Goal: Task Accomplishment & Management: Complete application form

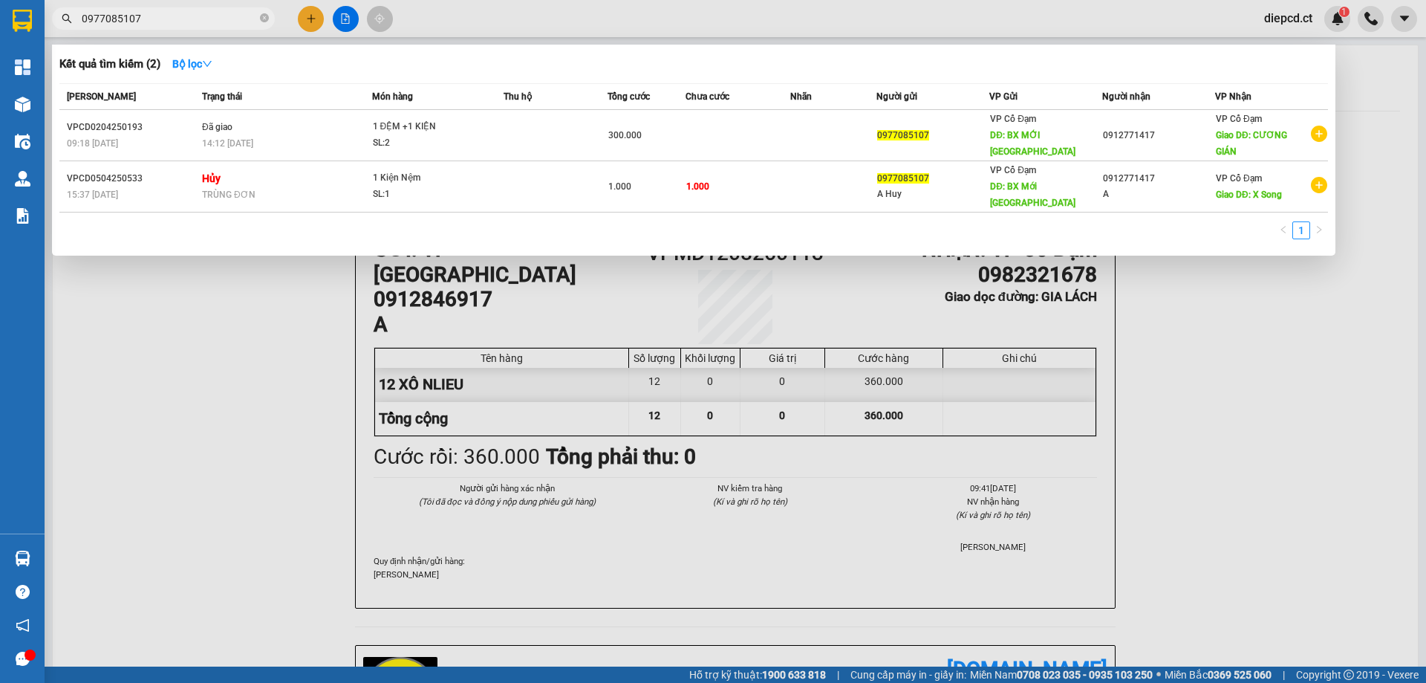
click at [310, 19] on div at bounding box center [713, 341] width 1426 height 683
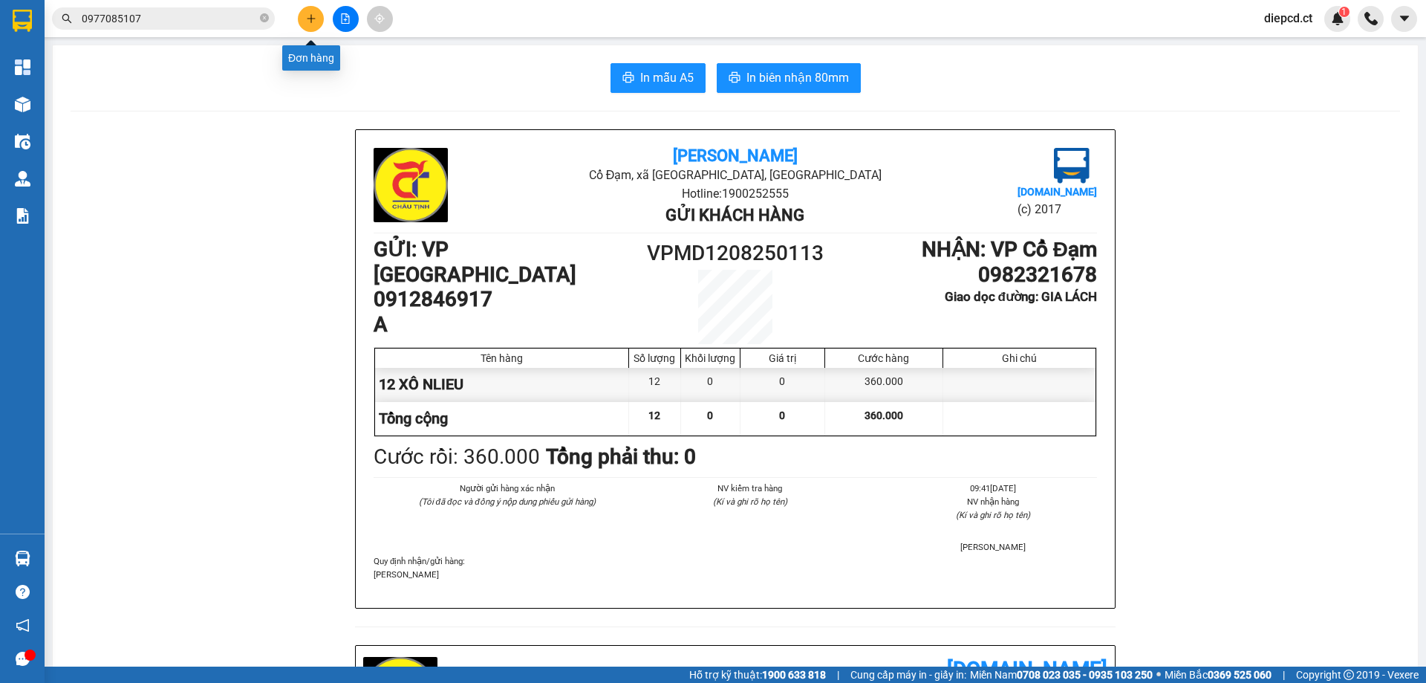
click at [314, 25] on button at bounding box center [311, 19] width 26 height 26
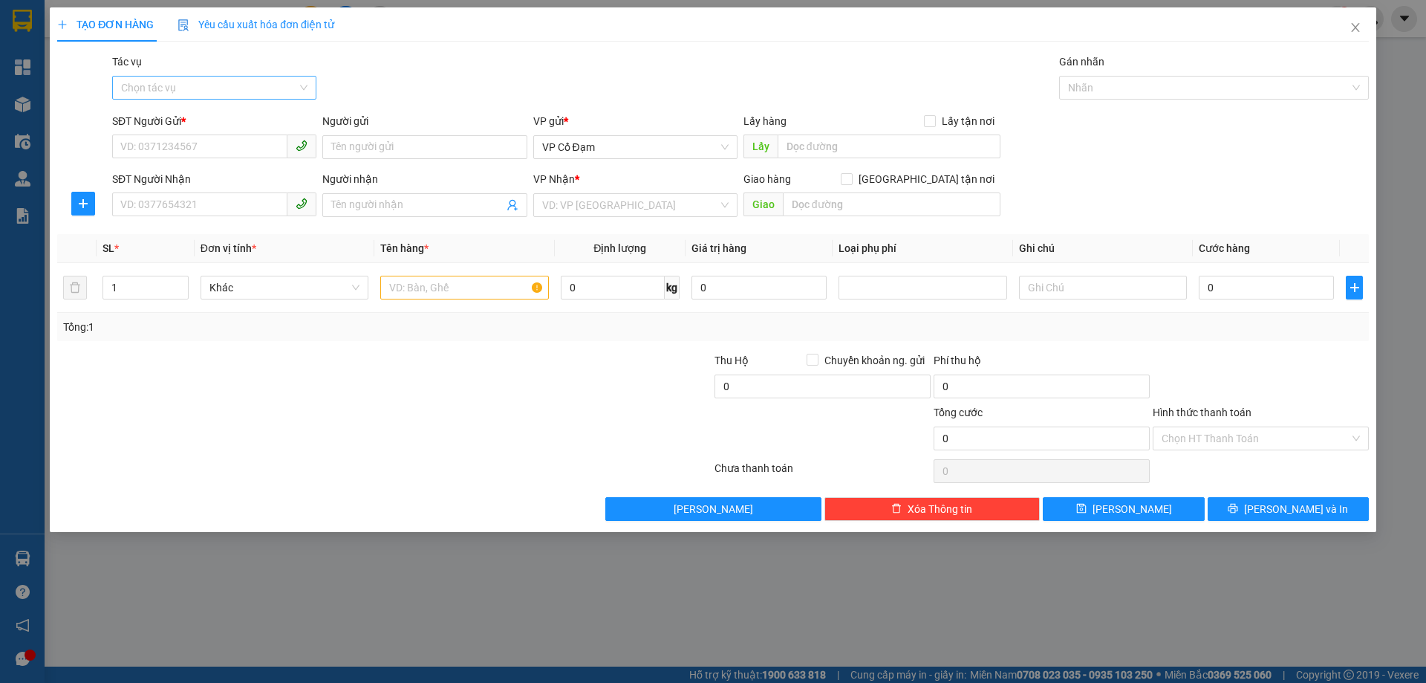
click at [196, 83] on input "Tác vụ" at bounding box center [209, 88] width 176 height 22
click at [207, 111] on div "Nhập hàng lên xe" at bounding box center [214, 117] width 186 height 16
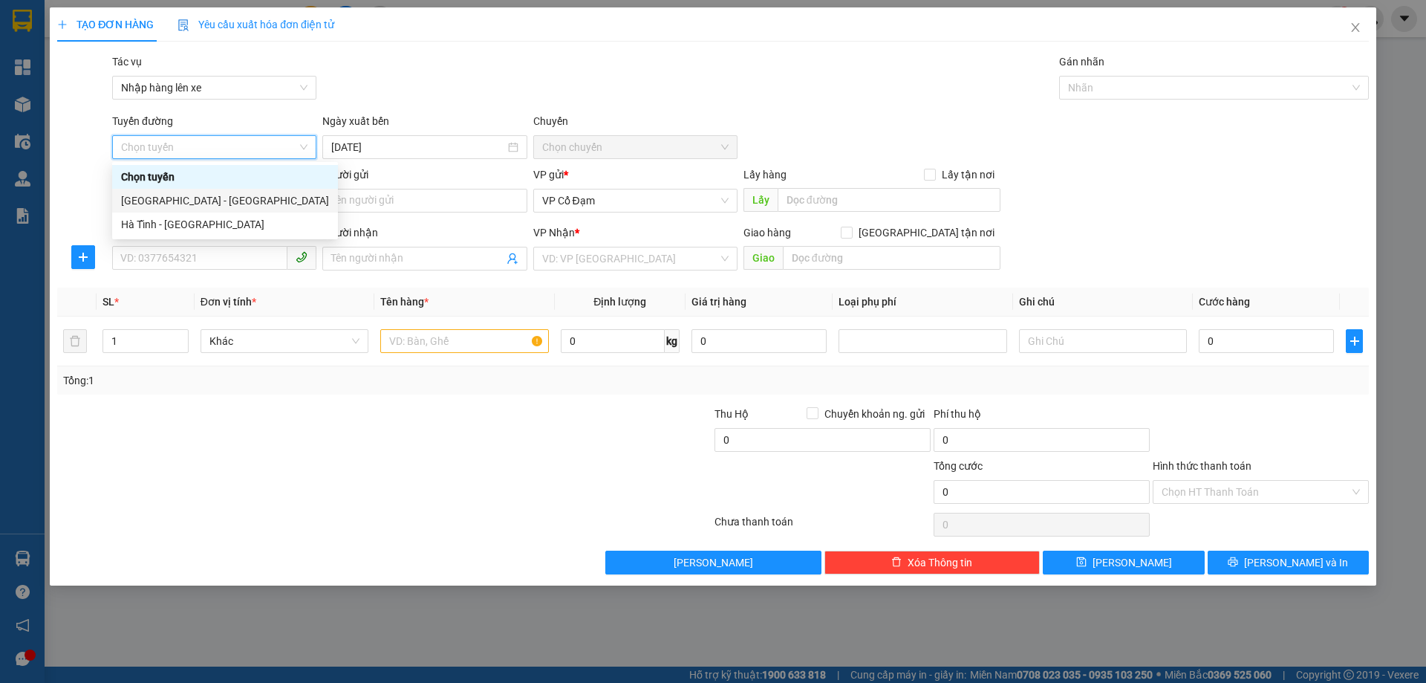
click at [168, 200] on div "[GEOGRAPHIC_DATA] - [GEOGRAPHIC_DATA]" at bounding box center [225, 200] width 208 height 16
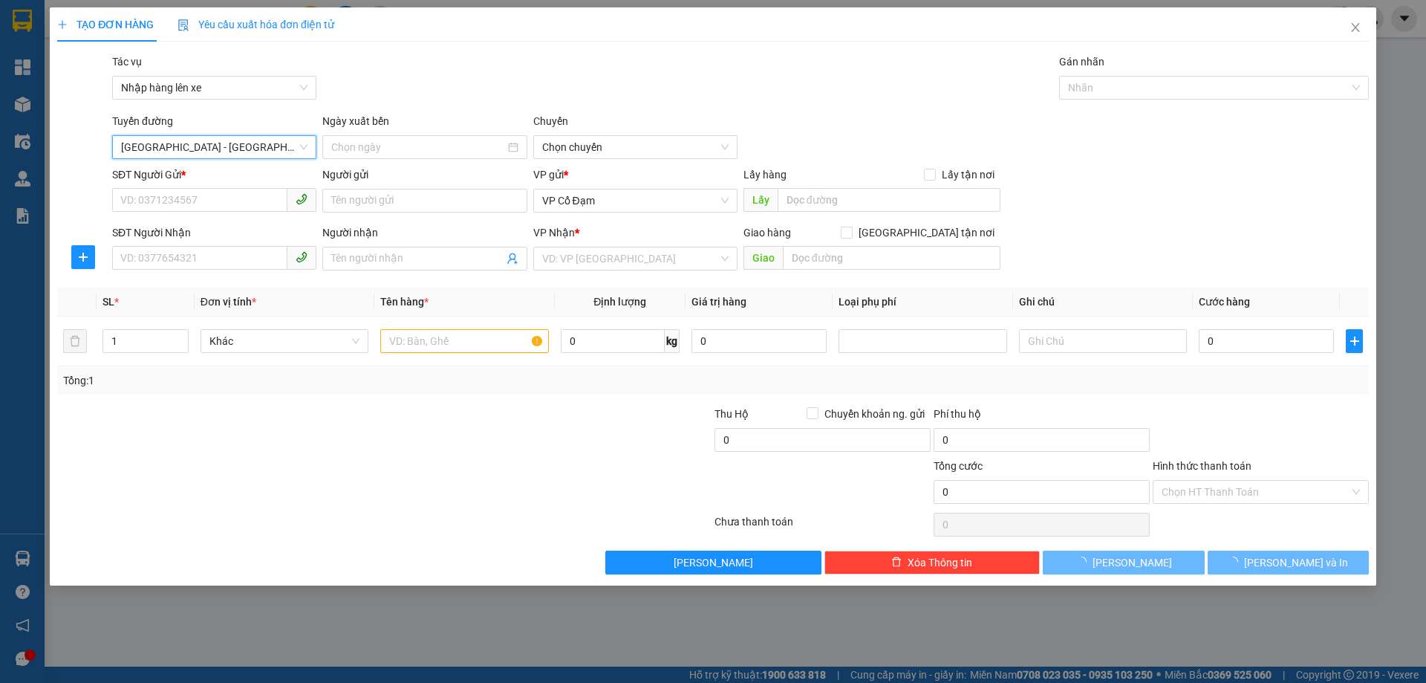
type input "[DATE]"
click at [615, 143] on span "10:00 - 38F-006.99" at bounding box center [635, 147] width 186 height 22
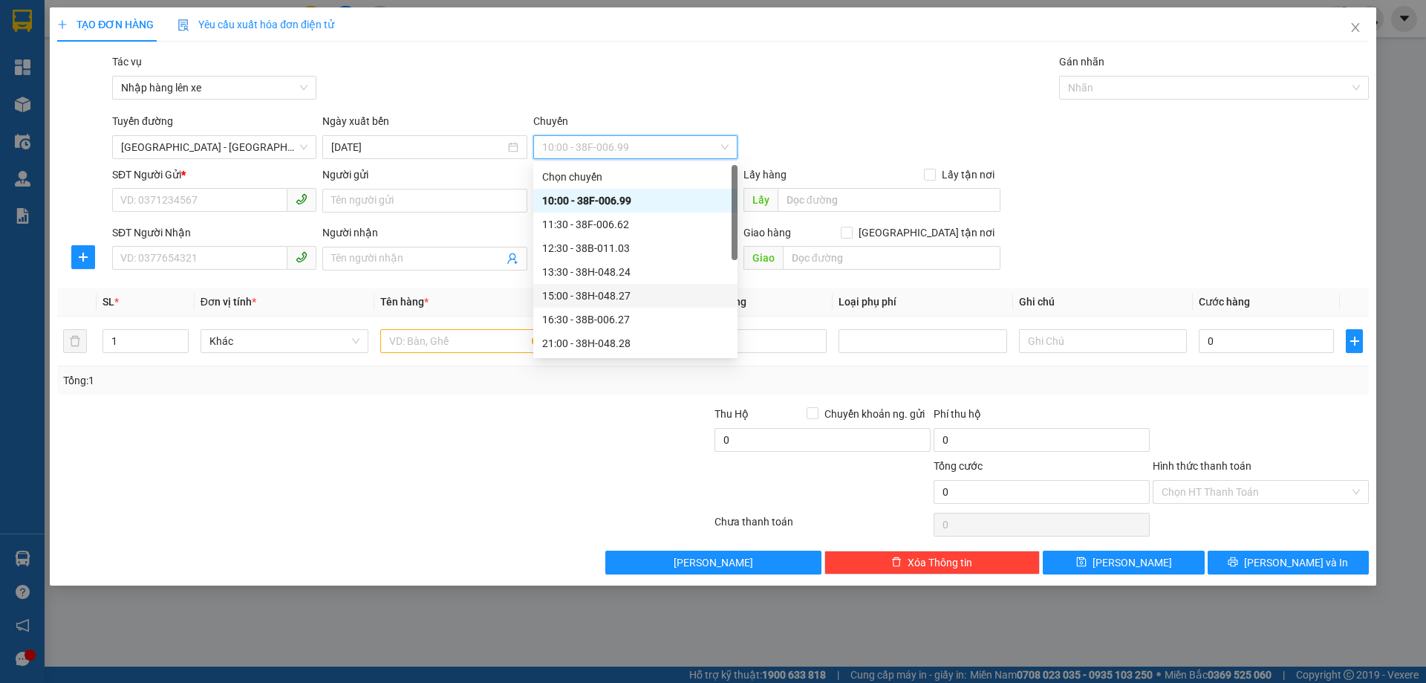
click at [620, 294] on div "15:00 - 38H-048.27" at bounding box center [635, 296] width 186 height 16
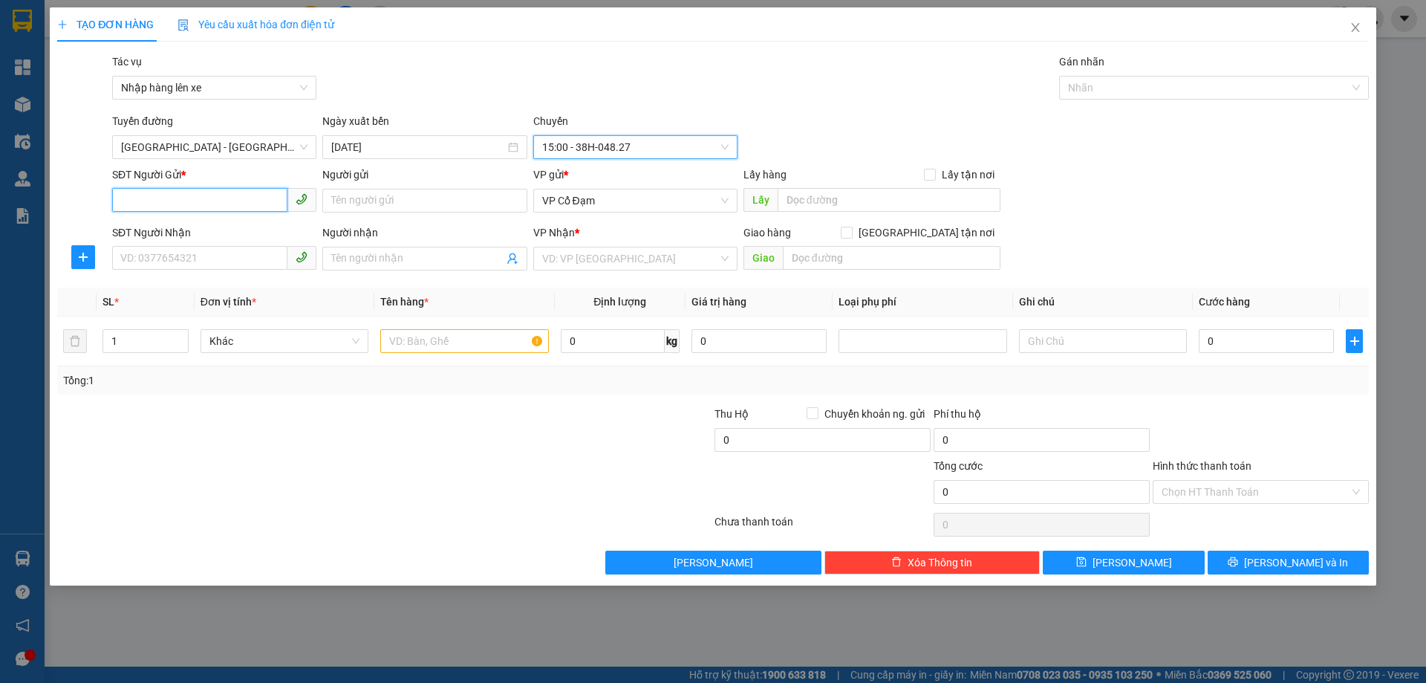
click at [191, 198] on input "SĐT Người Gửi *" at bounding box center [199, 200] width 175 height 24
paste input "0977085107"
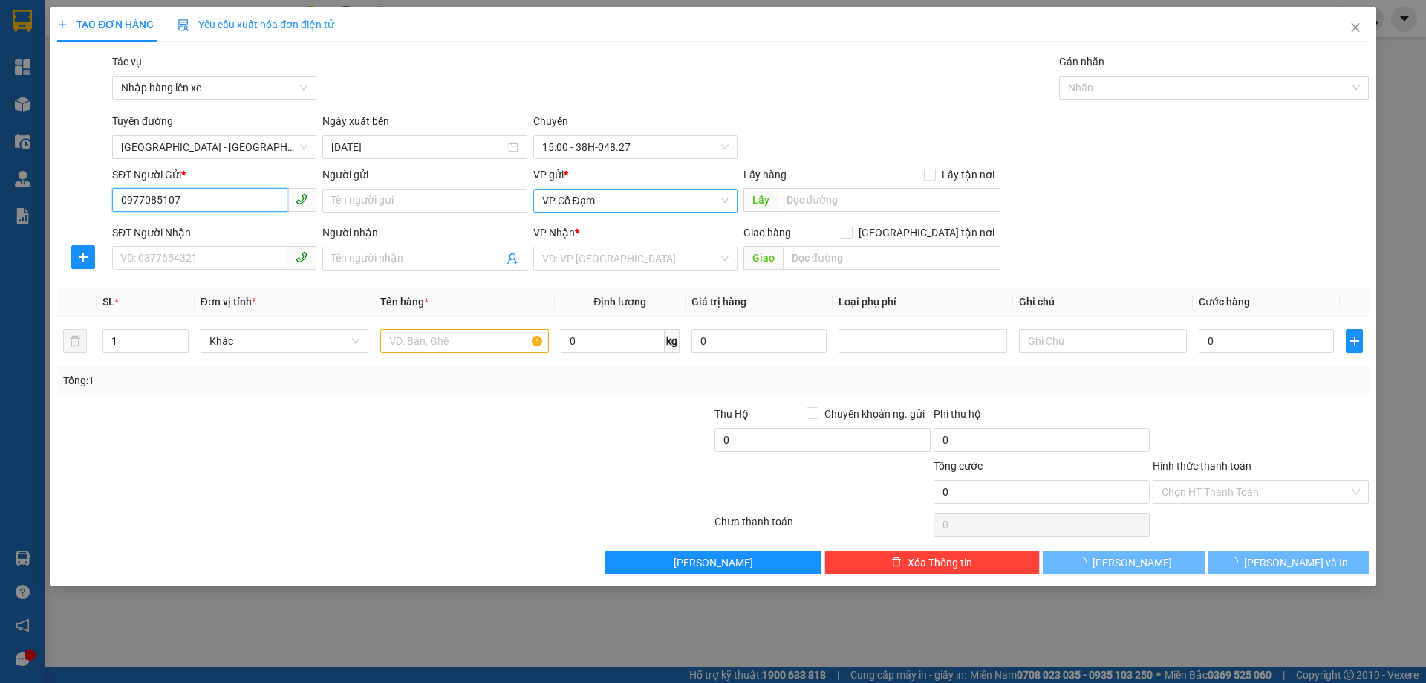
click at [571, 201] on span "VP Cổ Đạm" at bounding box center [635, 200] width 186 height 22
type input "0977085107"
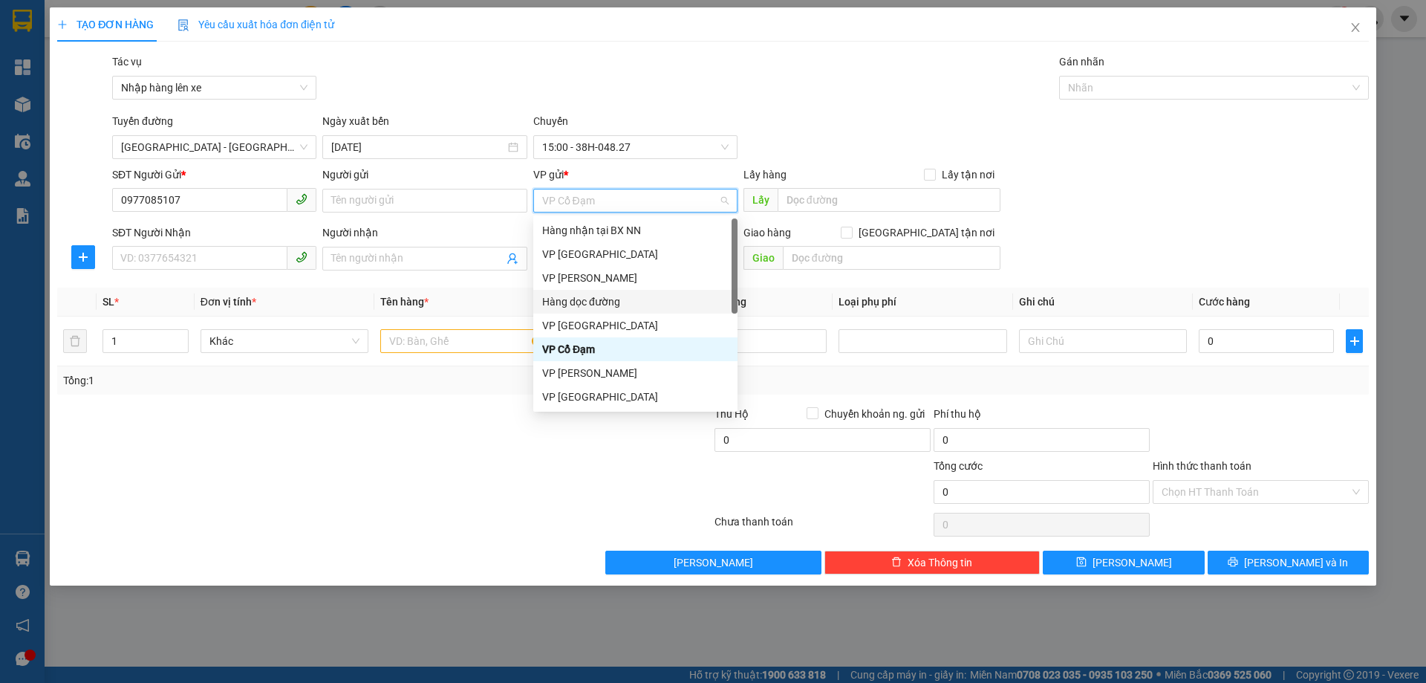
click at [591, 294] on div "Hàng dọc đường" at bounding box center [635, 301] width 186 height 16
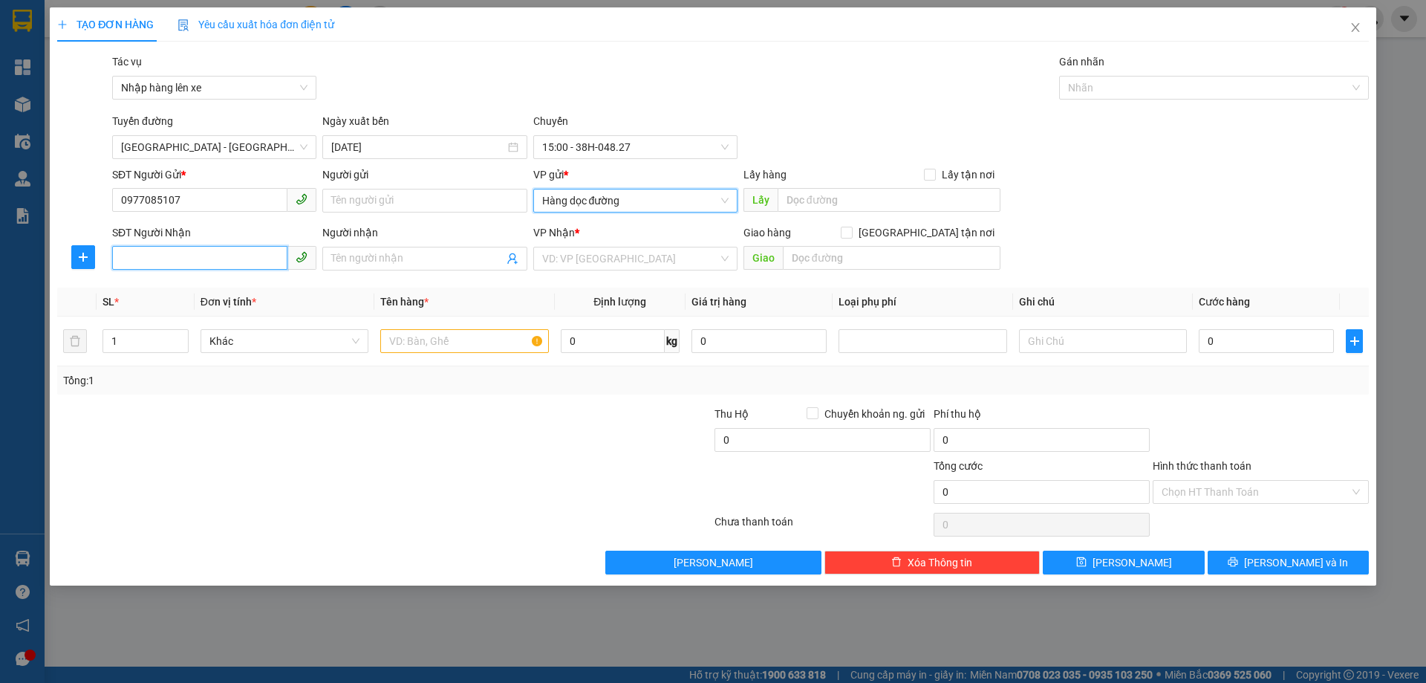
click at [227, 256] on input "SĐT Người Nhận" at bounding box center [199, 258] width 175 height 24
paste input "0912771417"
type input "0912771417"
click at [631, 256] on input "search" at bounding box center [630, 258] width 176 height 22
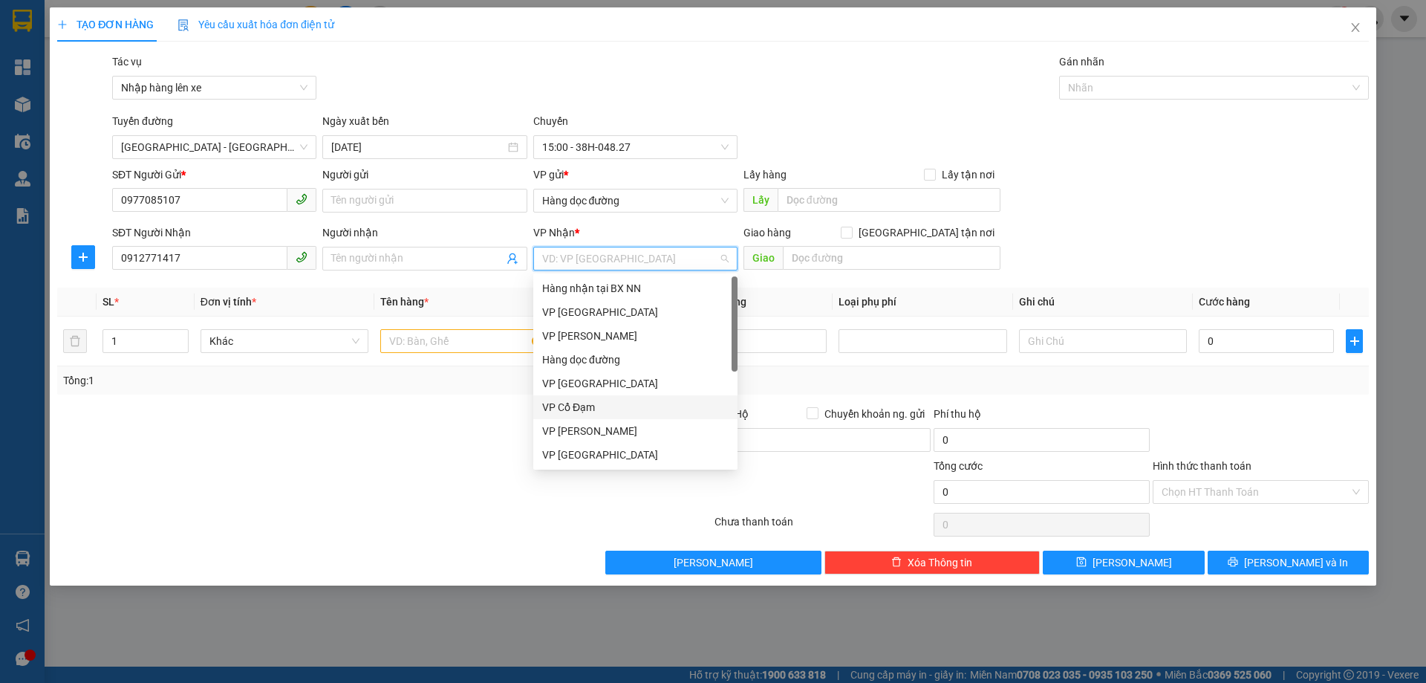
click at [583, 411] on div "VP Cổ Đạm" at bounding box center [635, 407] width 186 height 16
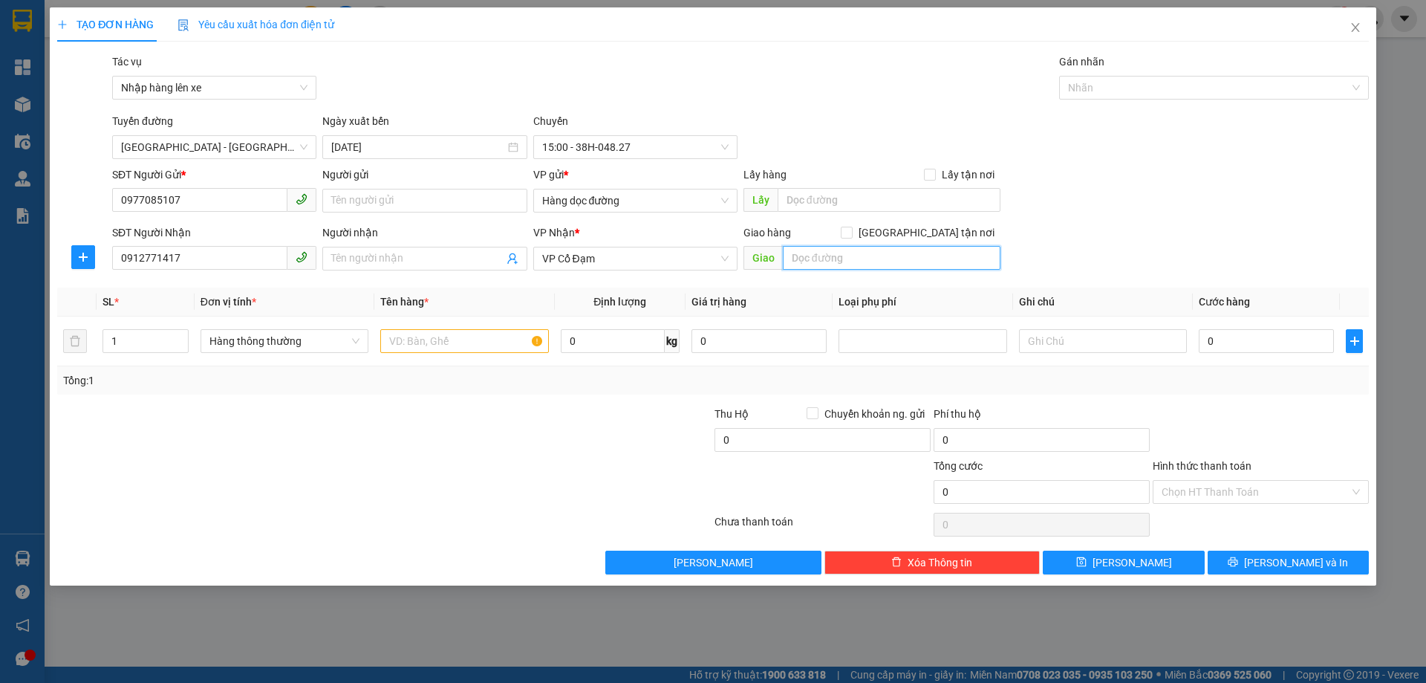
click at [827, 259] on input "text" at bounding box center [892, 258] width 218 height 24
type input "[PERSON_NAME]"
click at [444, 342] on input "text" at bounding box center [464, 341] width 168 height 24
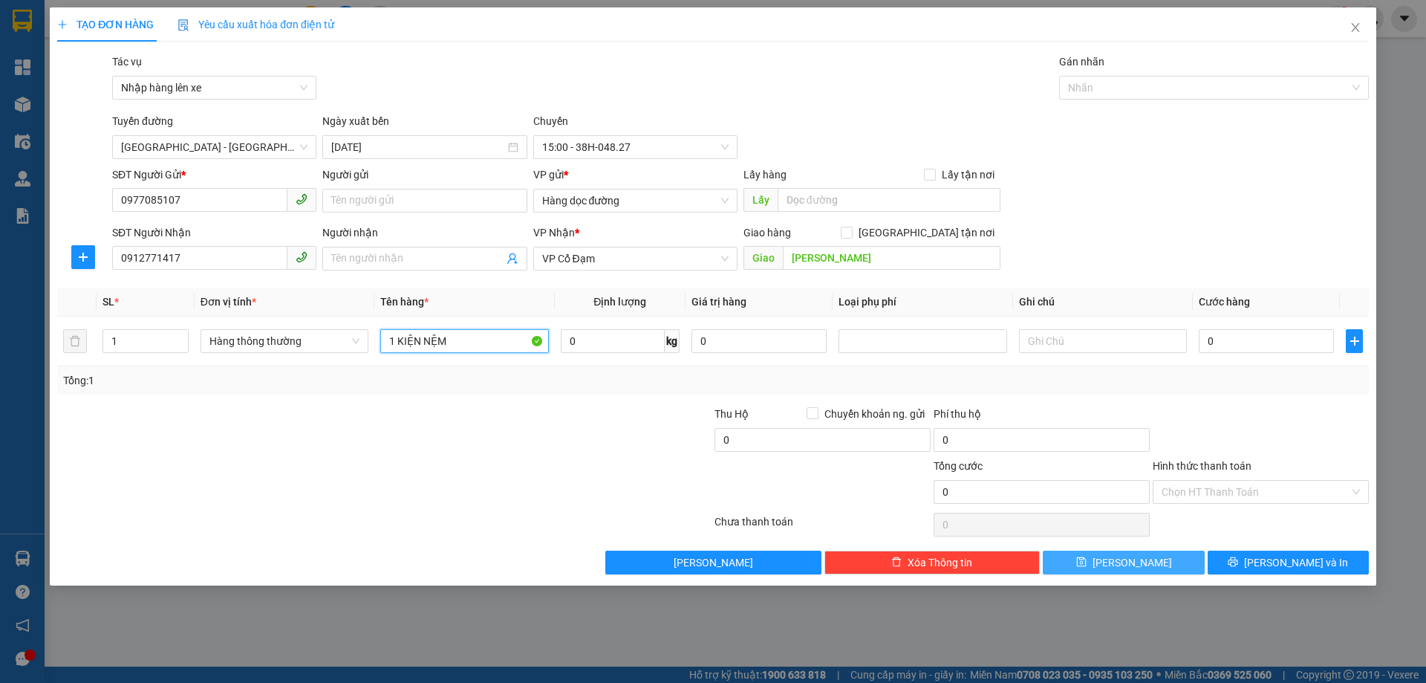
type input "1 KIỆN NỆM"
click at [1101, 566] on button "[PERSON_NAME]" at bounding box center [1123, 563] width 161 height 24
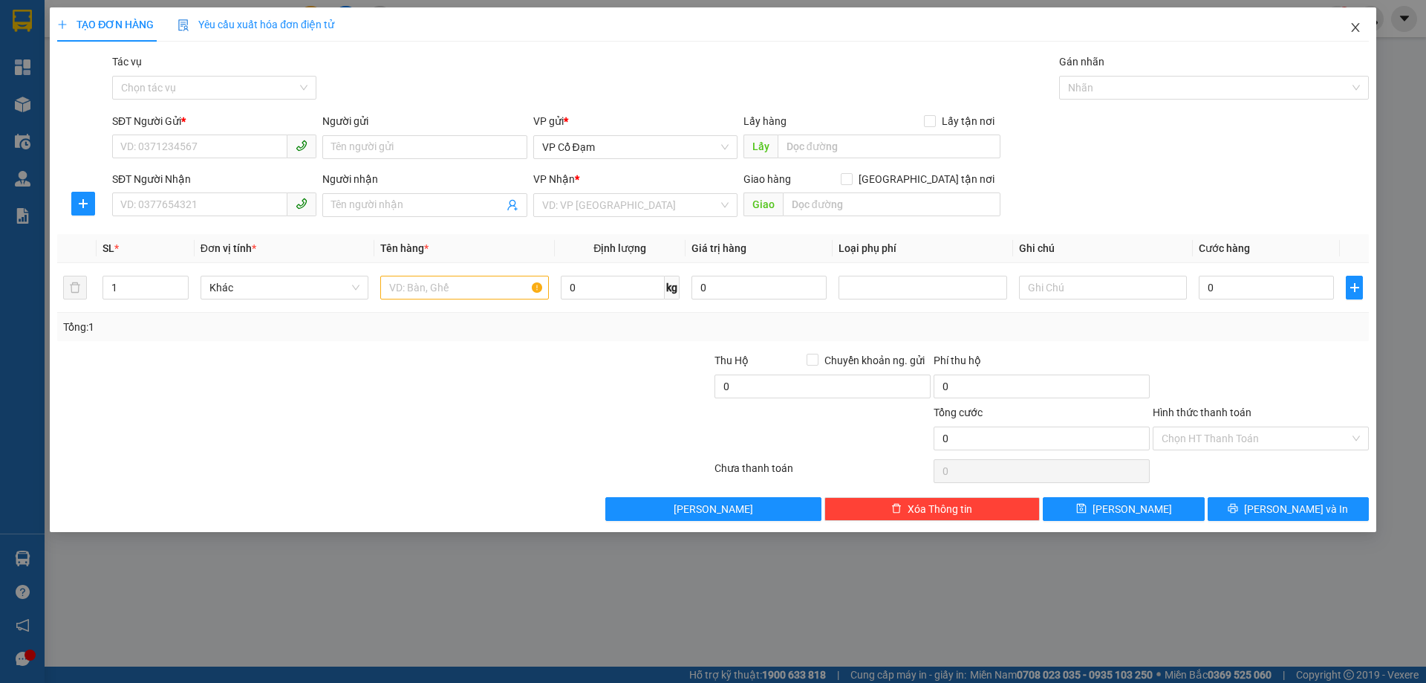
click at [1363, 28] on span "Close" at bounding box center [1356, 28] width 42 height 42
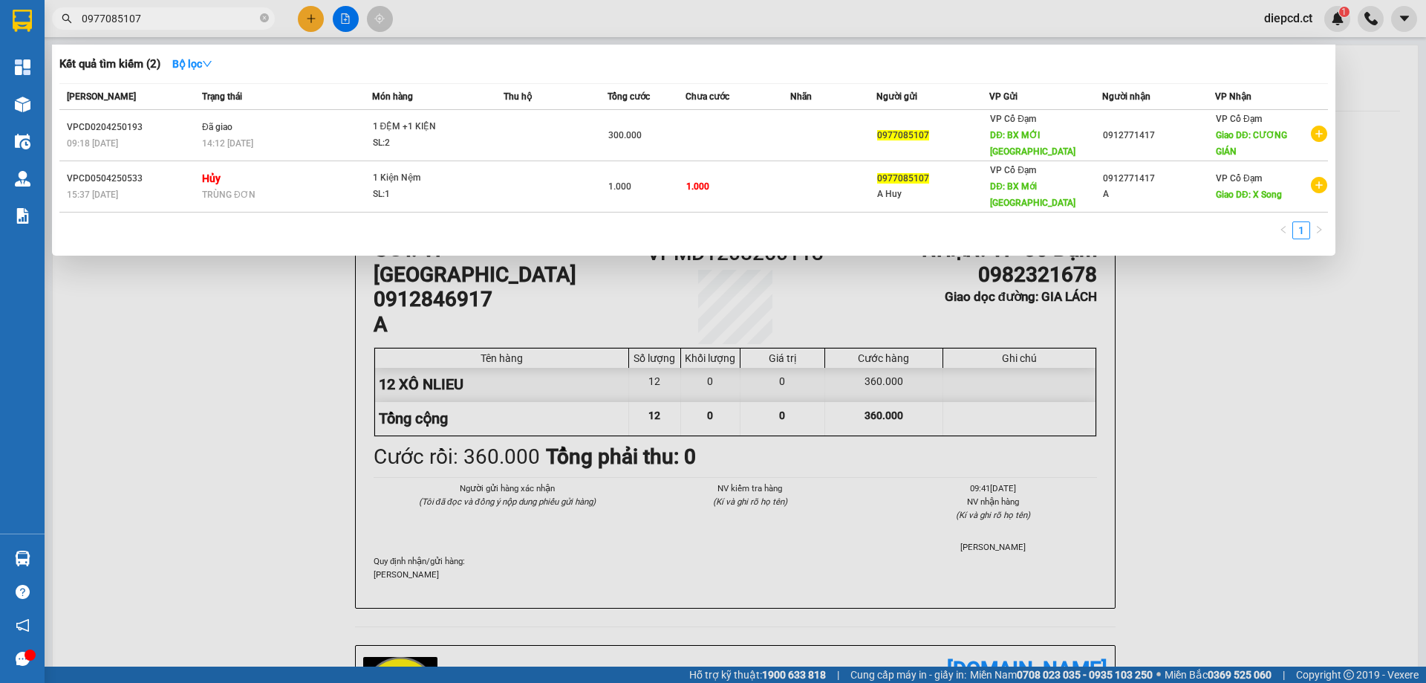
click at [189, 11] on input "0977085107" at bounding box center [169, 18] width 175 height 16
paste input "0912771417"
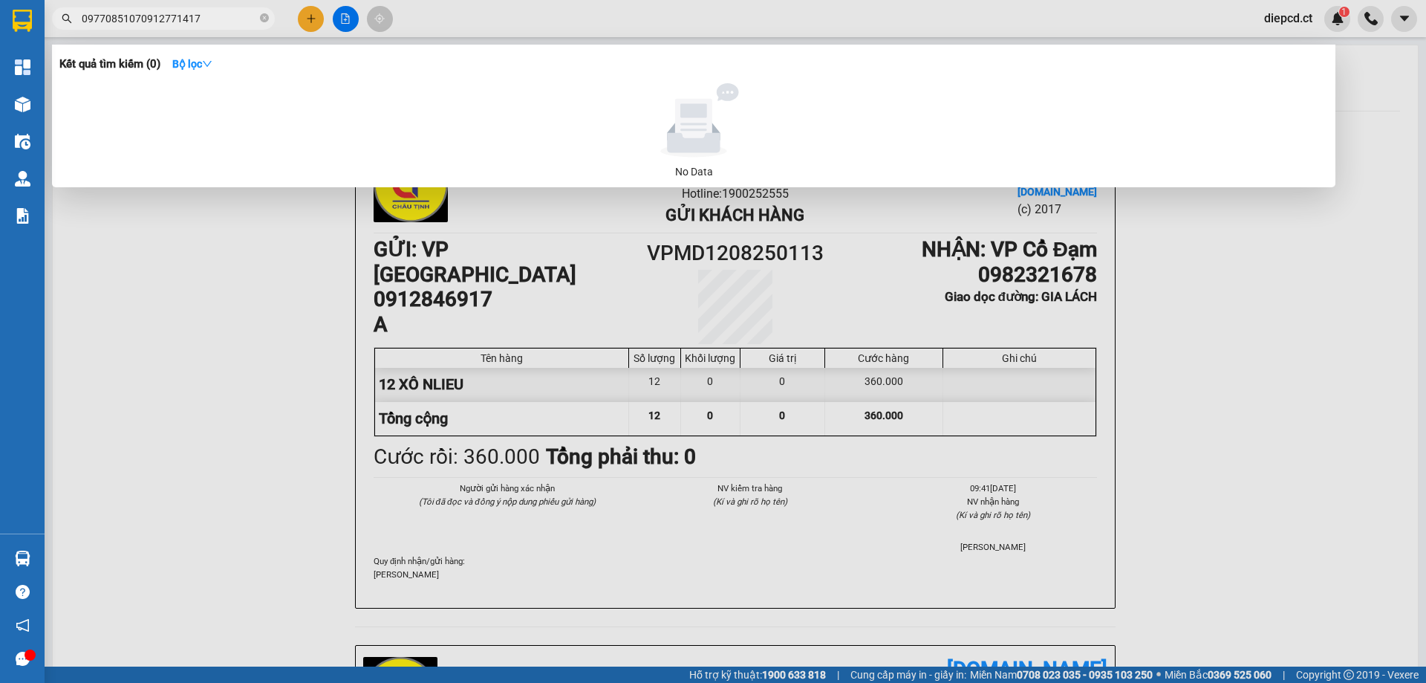
click at [140, 16] on input "09770851070912771417" at bounding box center [169, 18] width 175 height 16
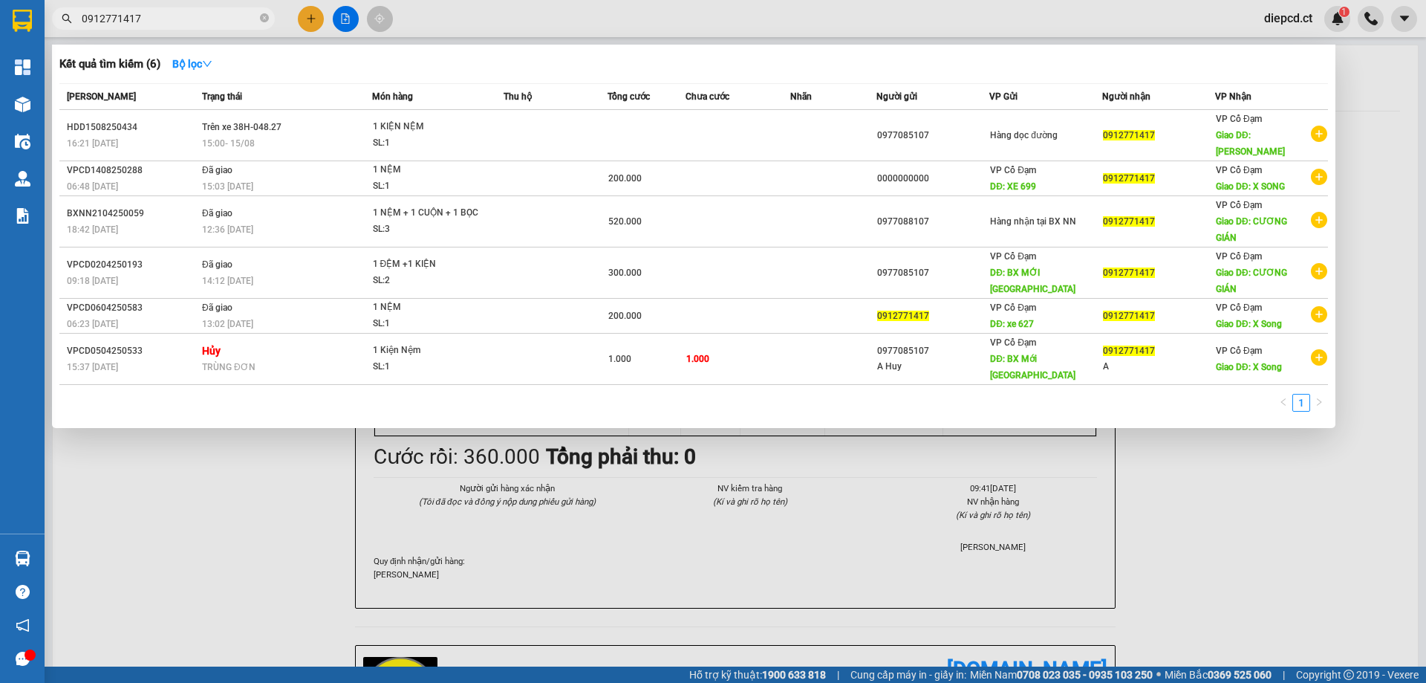
type input "0912771417"
